Goal: Task Accomplishment & Management: Complete application form

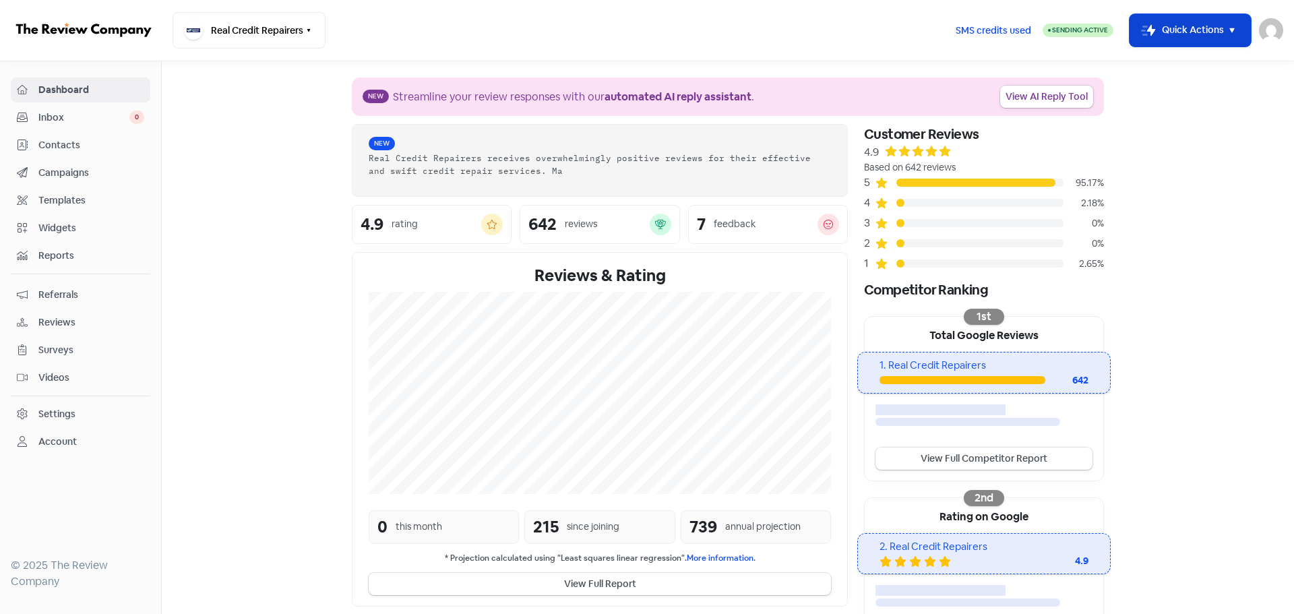
click at [1236, 32] on icon "button" at bounding box center [1232, 30] width 16 height 16
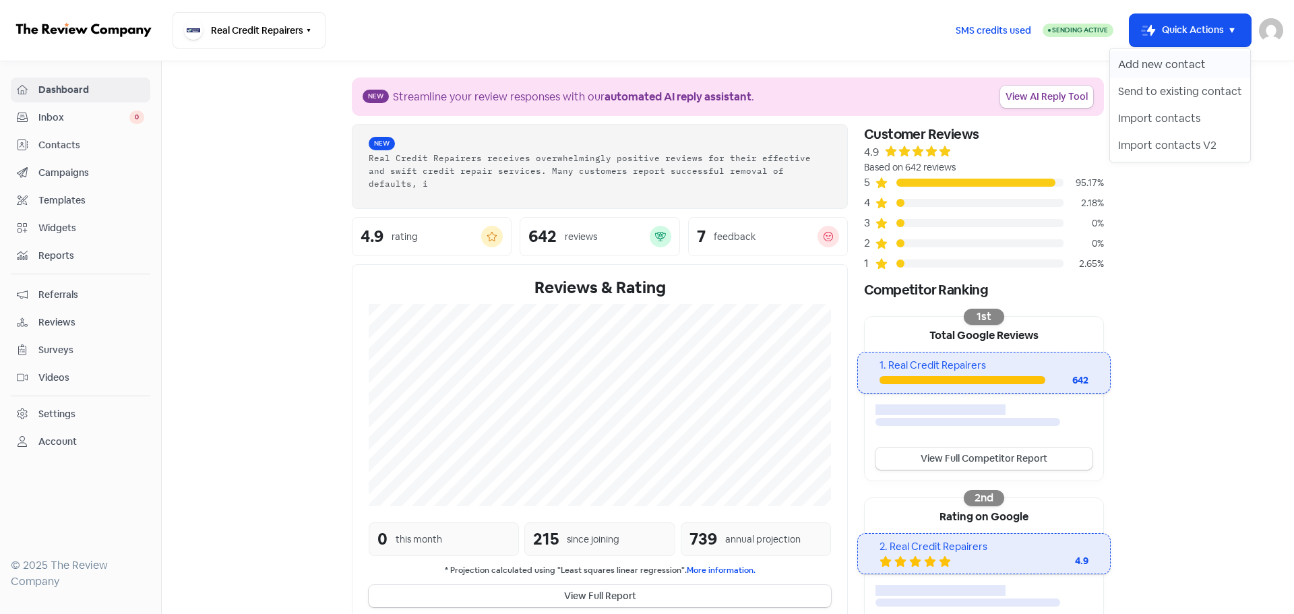
click at [1129, 69] on button "Add new contact" at bounding box center [1180, 64] width 140 height 27
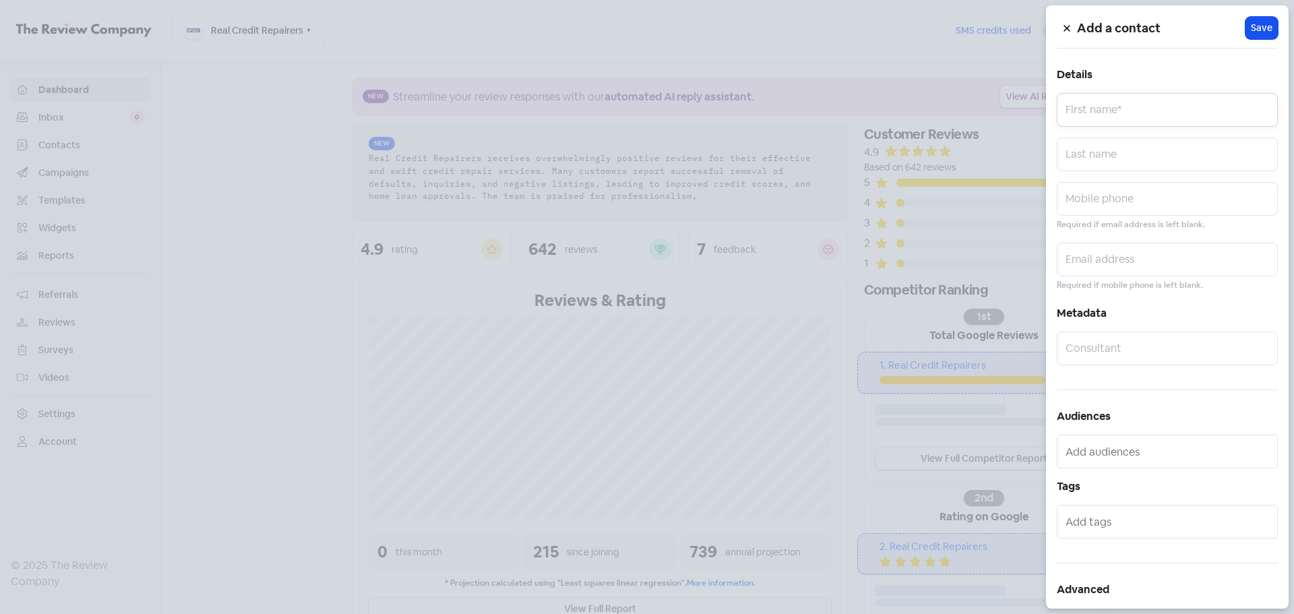
click at [1095, 110] on input "text" at bounding box center [1166, 110] width 221 height 34
paste input "[PERSON_NAME]"
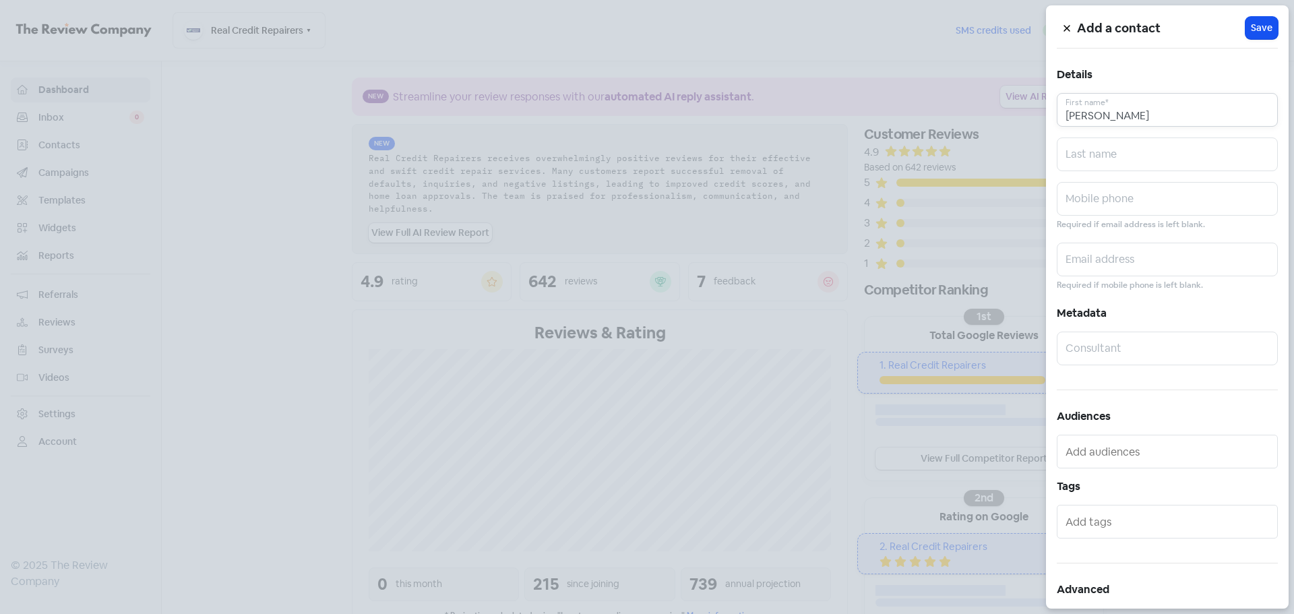
click at [1106, 114] on input "[PERSON_NAME]" at bounding box center [1166, 110] width 221 height 34
type input "UDAY"
paste input "[PERSON_NAME]"
type input "[PERSON_NAME]"
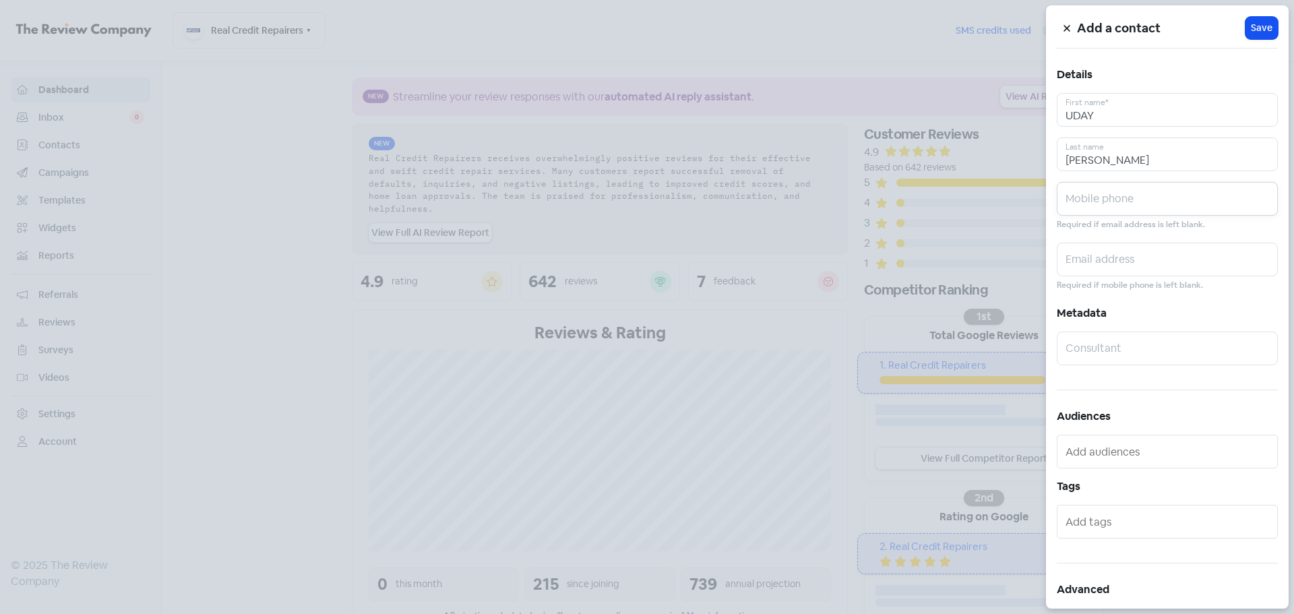
paste input "0415688887"
type input "0415688887"
paste input "[EMAIL_ADDRESS][DOMAIN_NAME]"
type input "[EMAIL_ADDRESS][DOMAIN_NAME]"
click at [1256, 22] on span "Save" at bounding box center [1261, 28] width 22 height 14
